Goal: Check status

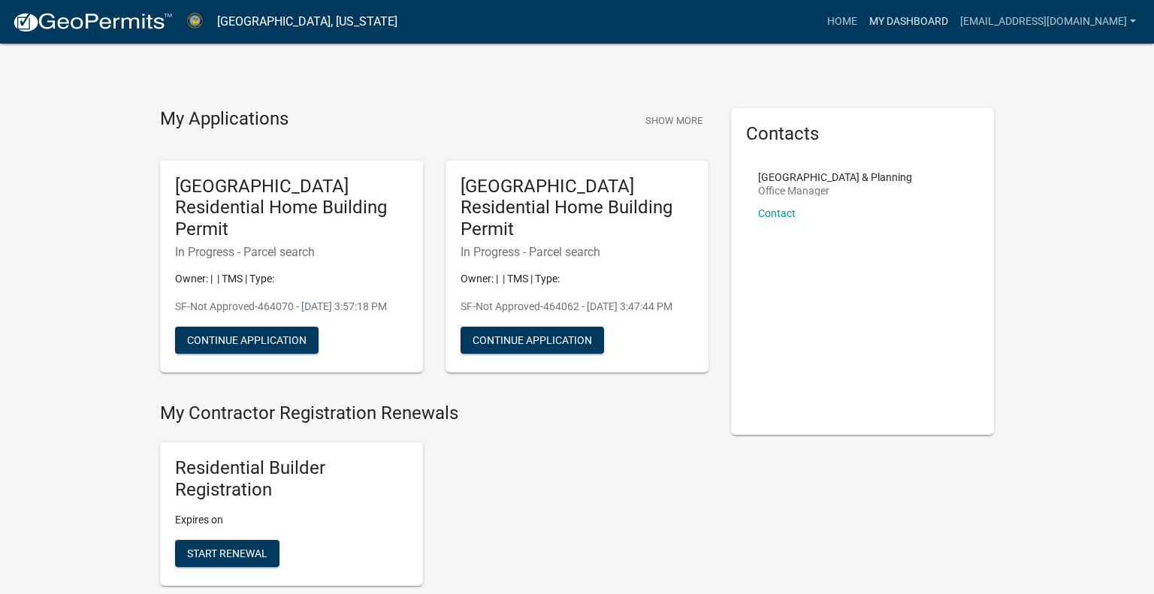
click at [863, 30] on link "My Dashboard" at bounding box center [908, 22] width 91 height 29
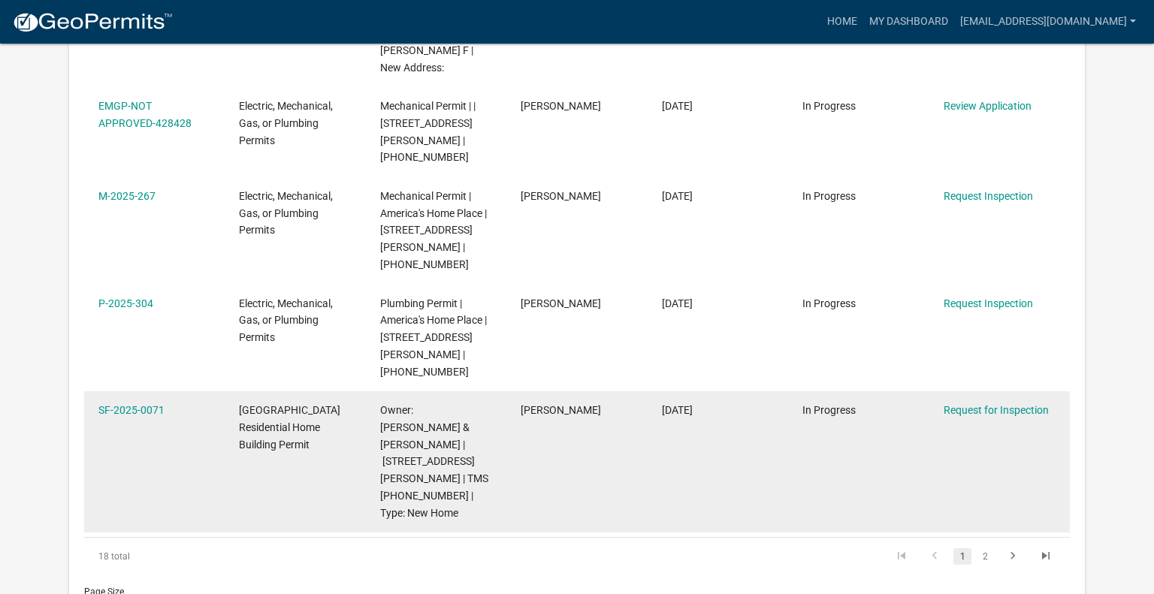
scroll to position [844, 0]
click at [141, 403] on link "SF-2025-0071" at bounding box center [131, 409] width 66 height 12
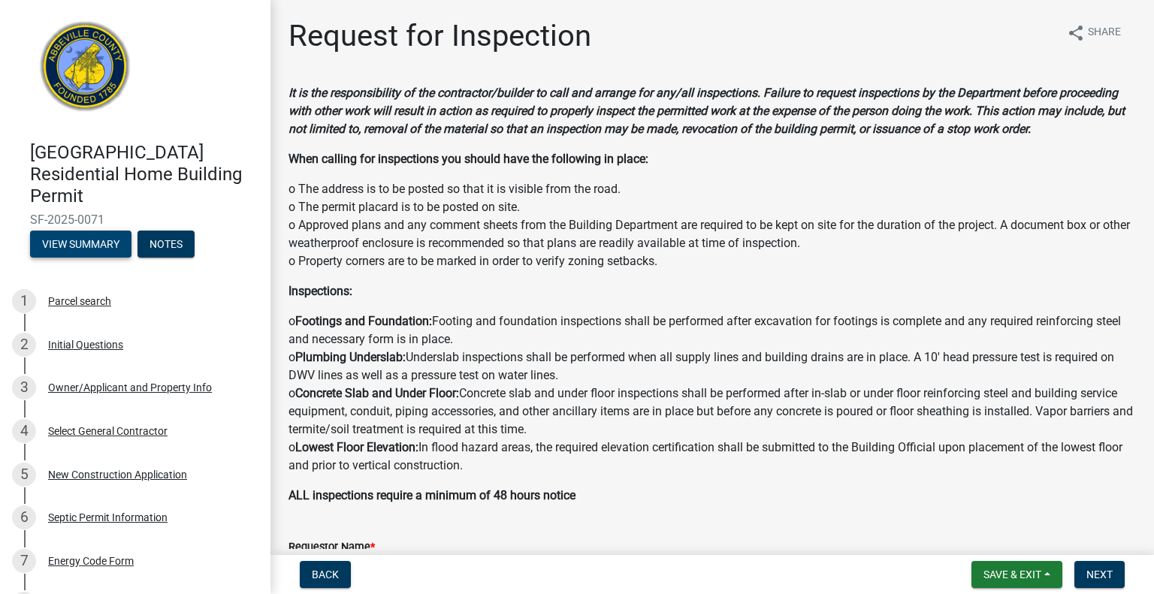
click at [93, 231] on button "View Summary" at bounding box center [80, 244] width 101 height 27
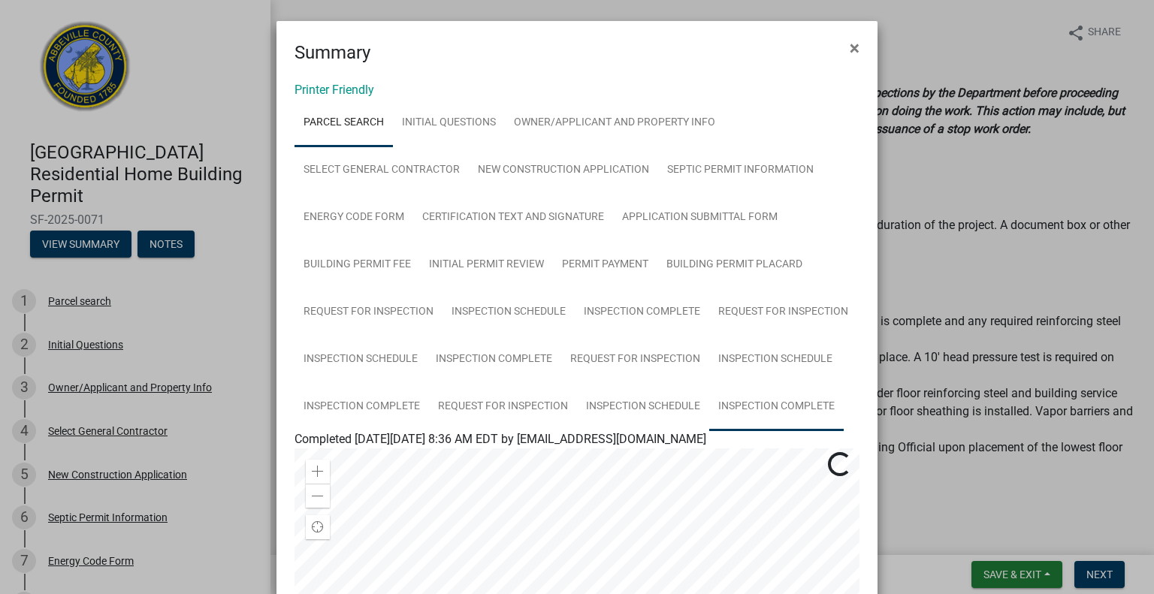
click at [769, 410] on link "Inspection Complete" at bounding box center [776, 407] width 134 height 48
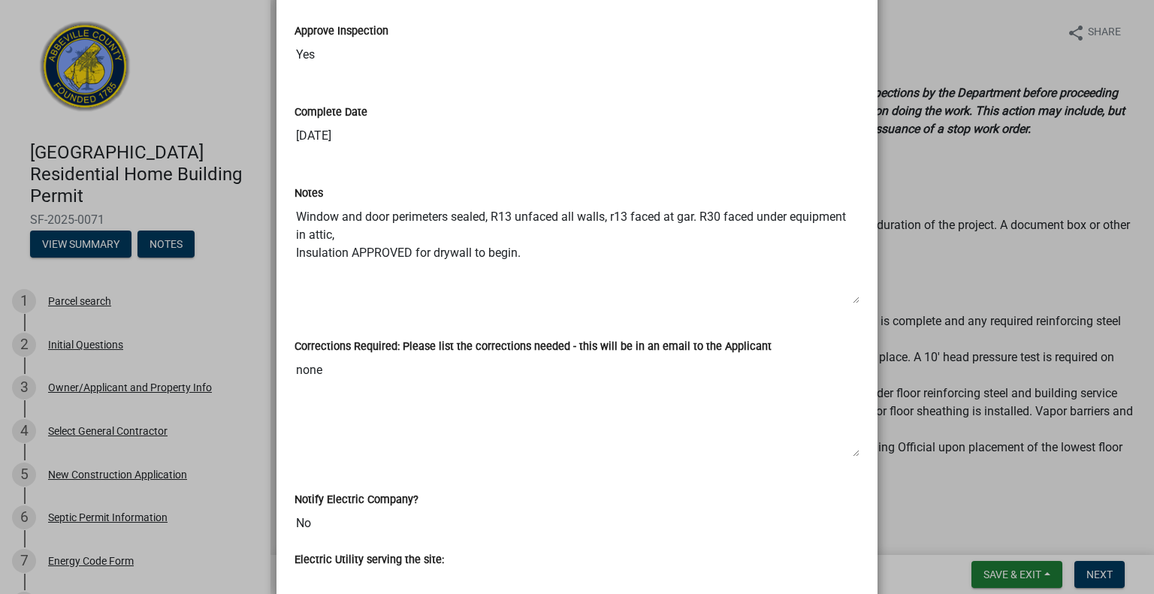
scroll to position [523, 0]
